Goal: Task Accomplishment & Management: Complete application form

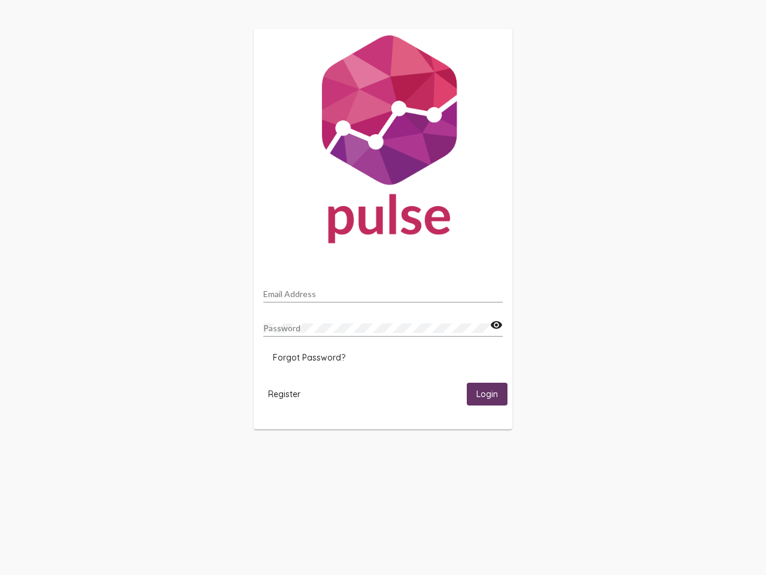
click at [383, 290] on input "Email Address" at bounding box center [382, 294] width 239 height 10
click at [496, 325] on mat-icon "visibility" at bounding box center [496, 325] width 13 height 14
click at [309, 357] on span "Forgot Password?" at bounding box center [309, 357] width 72 height 11
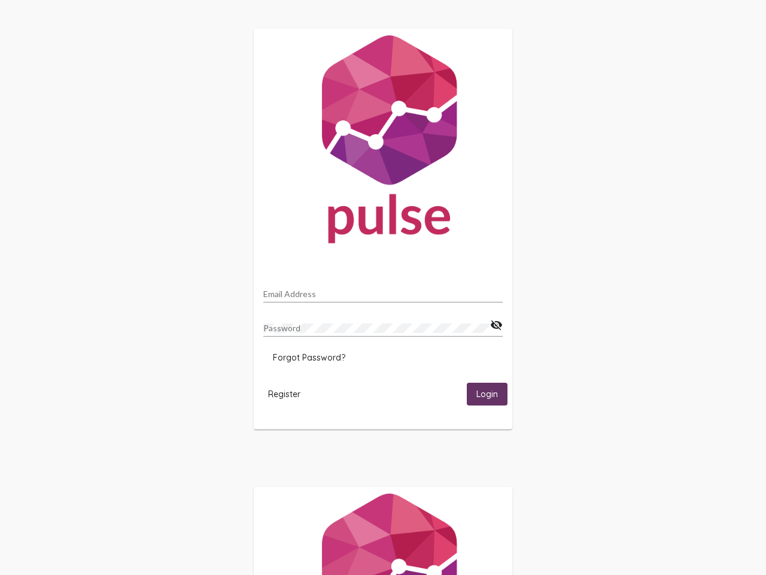
click at [284, 393] on span "Register" at bounding box center [284, 393] width 32 height 11
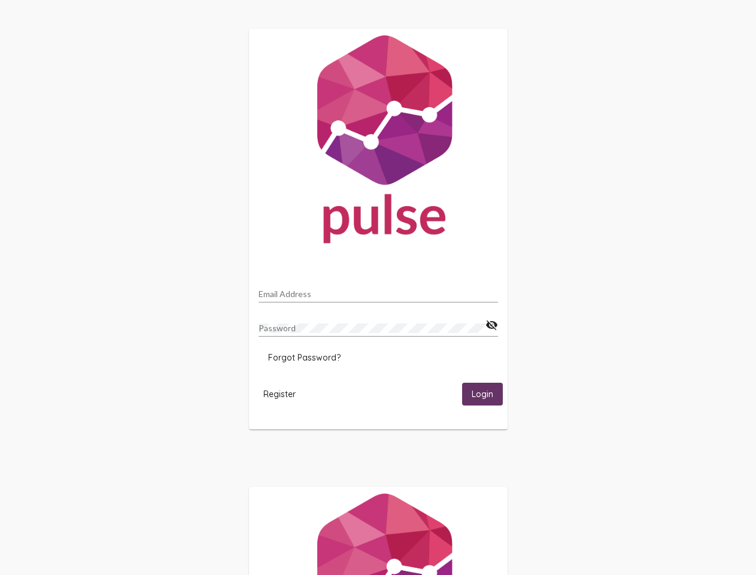
click at [487, 393] on span "Login" at bounding box center [483, 394] width 22 height 11
